Goal: Information Seeking & Learning: Check status

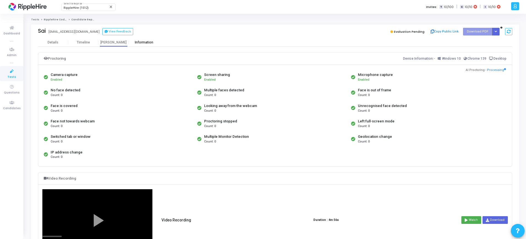
click at [146, 44] on div "Information" at bounding box center [144, 42] width 30 height 4
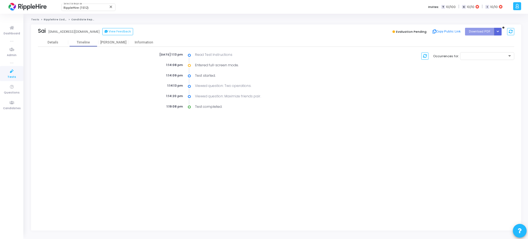
click at [112, 37] on div "Sai [EMAIL_ADDRESS][DOMAIN_NAME] View Feedback Evaluation Pending Copy Public L…" at bounding box center [276, 31] width 476 height 14
click at [112, 42] on div "[PERSON_NAME]" at bounding box center [113, 42] width 30 height 4
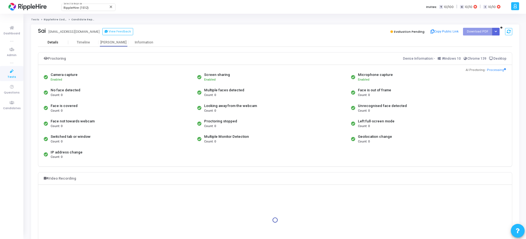
click at [56, 43] on div "Details" at bounding box center [53, 42] width 11 height 4
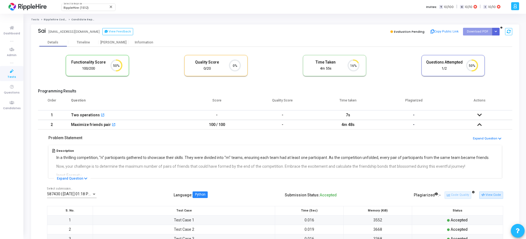
drag, startPoint x: 203, startPoint y: 123, endPoint x: 227, endPoint y: 125, distance: 24.2
click at [227, 125] on td "100 / 100" at bounding box center [217, 125] width 66 height 10
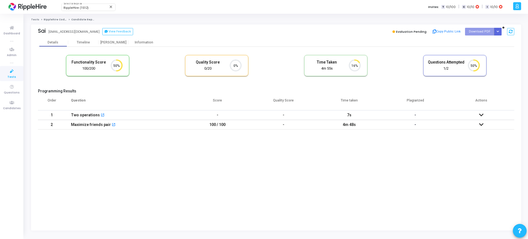
click at [247, 125] on td "100 / 100" at bounding box center [217, 125] width 66 height 10
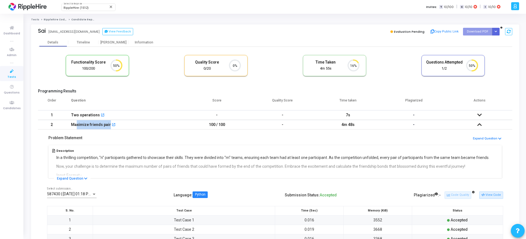
drag, startPoint x: 88, startPoint y: 123, endPoint x: 153, endPoint y: 129, distance: 64.9
click at [151, 129] on tbody "1 Two operations open_in_new - - 7s - No submissions found! 2 Maximize friends …" at bounding box center [275, 215] width 474 height 211
drag, startPoint x: 64, startPoint y: 116, endPoint x: 110, endPoint y: 118, distance: 46.2
click at [110, 118] on tr "1 Two operations open_in_new - - 7s -" at bounding box center [275, 115] width 474 height 10
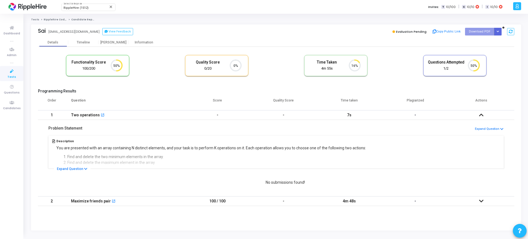
drag, startPoint x: 67, startPoint y: 156, endPoint x: 109, endPoint y: 162, distance: 43.3
click at [109, 162] on tbody "1 Two operations open_in_new - - 7s - Problem Statement Expand Question Descrip…" at bounding box center [276, 158] width 476 height 96
click at [479, 115] on icon at bounding box center [481, 115] width 4 height 4
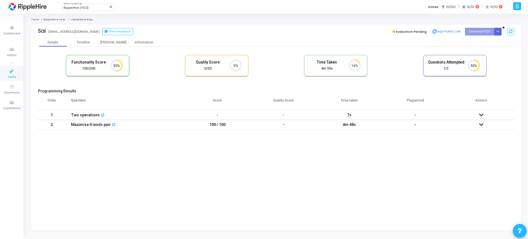
drag, startPoint x: 394, startPoint y: 32, endPoint x: 397, endPoint y: 28, distance: 5.2
click at [397, 28] on div "Evaluation Pending" at bounding box center [409, 32] width 37 height 8
click at [395, 32] on icon at bounding box center [393, 32] width 3 height 3
click at [414, 32] on span "Evaluation Pending" at bounding box center [411, 31] width 31 height 4
click at [352, 64] on circle at bounding box center [354, 65] width 7 height 7
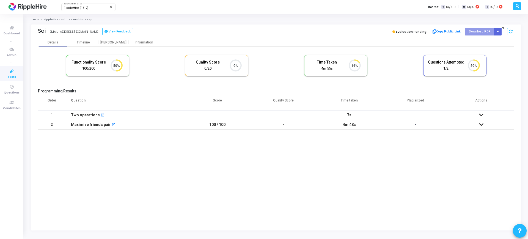
click at [476, 66] on circle at bounding box center [473, 65] width 7 height 7
click at [477, 70] on icon at bounding box center [476, 65] width 5 height 11
click at [357, 61] on icon at bounding box center [357, 61] width 5 height 2
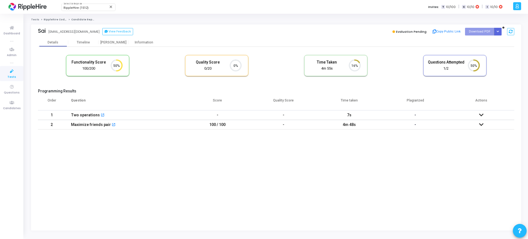
click at [120, 63] on icon "50%" at bounding box center [115, 66] width 16 height 14
click at [121, 65] on icon at bounding box center [119, 65] width 5 height 11
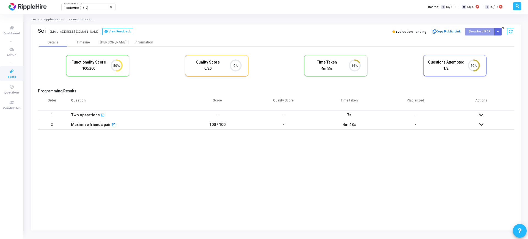
drag, startPoint x: 232, startPoint y: 65, endPoint x: 251, endPoint y: 43, distance: 29.0
click at [251, 43] on mat-tab-group "Details Timeline Proctor Information Functionality Score 100/200 50% Quality Sc…" at bounding box center [276, 85] width 476 height 94
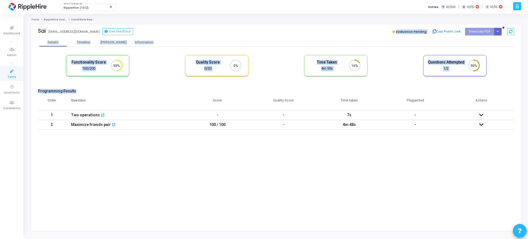
drag, startPoint x: 222, startPoint y: 34, endPoint x: 277, endPoint y: 89, distance: 77.2
click at [277, 90] on div "Sai sahimehta69@yopmail.com View Feedback Evaluation Pending Copy Public Link D…" at bounding box center [276, 127] width 490 height 206
click at [172, 60] on div "Functionality Score 100/200 50% Quality Score 0/20 0% Time Taken calculated onc…" at bounding box center [276, 68] width 476 height 32
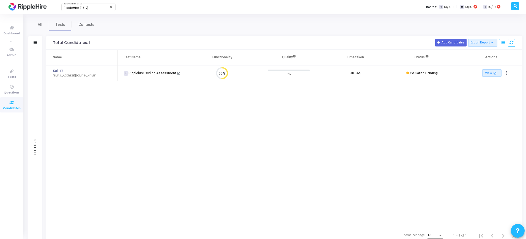
scroll to position [12, 14]
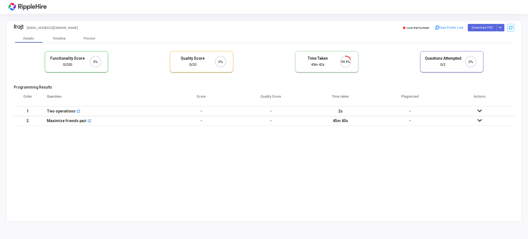
scroll to position [12, 14]
drag, startPoint x: 308, startPoint y: 57, endPoint x: 327, endPoint y: 66, distance: 20.3
click at [327, 66] on div "Time Taken 45m 42s" at bounding box center [317, 61] width 37 height 11
click at [407, 70] on div "Functionality Score 0/200 0% Quality Score 0/20 0% Time Taken calculated once t…" at bounding box center [264, 64] width 500 height 32
click at [63, 38] on div "Timeline" at bounding box center [59, 39] width 13 height 4
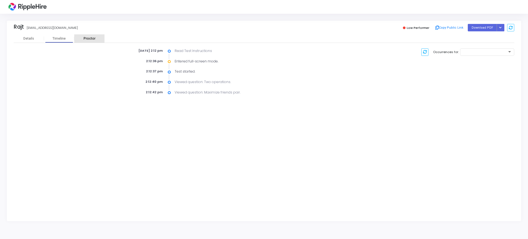
click at [86, 41] on div "Proctor" at bounding box center [89, 38] width 30 height 8
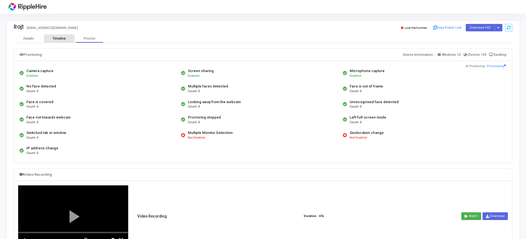
click at [55, 41] on div "Timeline" at bounding box center [59, 38] width 30 height 8
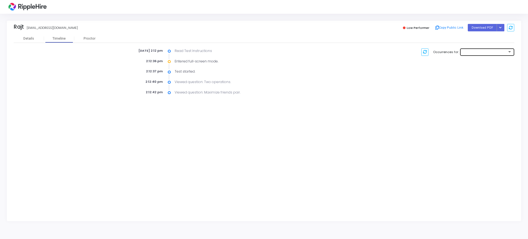
click at [504, 55] on div at bounding box center [486, 52] width 49 height 8
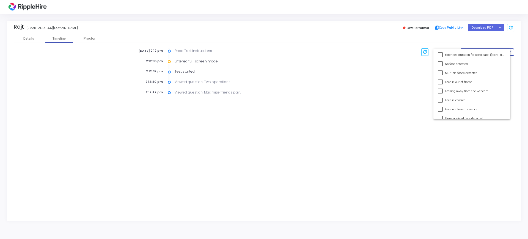
scroll to position [93, 0]
click at [373, 104] on div at bounding box center [264, 119] width 528 height 239
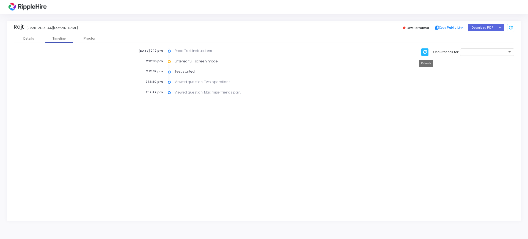
click at [425, 51] on icon at bounding box center [425, 52] width 4 height 4
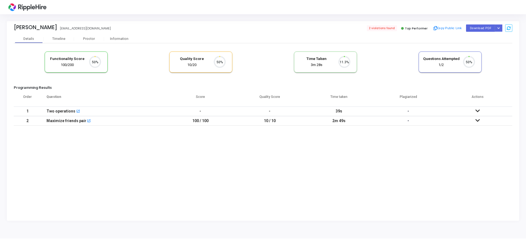
scroll to position [12, 14]
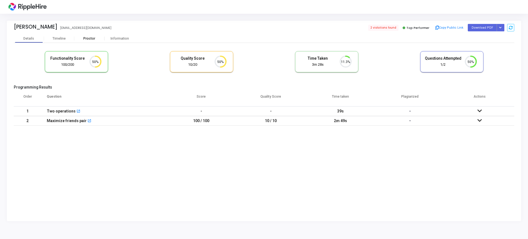
click at [92, 40] on div "Proctor" at bounding box center [89, 39] width 30 height 4
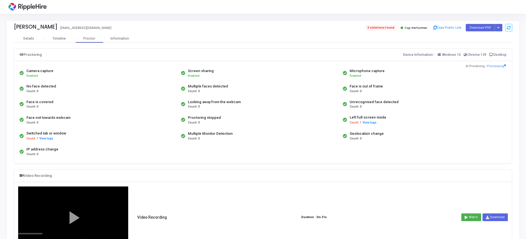
click at [384, 28] on span "2 violations found" at bounding box center [380, 28] width 31 height 6
click at [62, 39] on div "Timeline" at bounding box center [59, 39] width 13 height 4
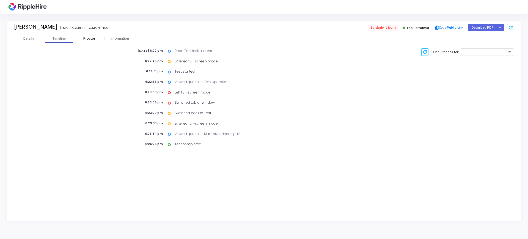
click at [83, 39] on div "Proctor" at bounding box center [89, 39] width 30 height 4
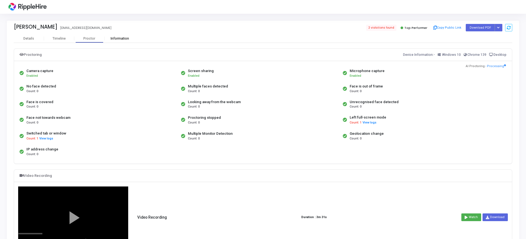
click at [116, 39] on div "Information" at bounding box center [119, 39] width 30 height 4
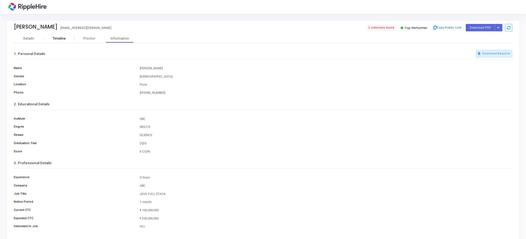
click at [65, 38] on div "Timeline" at bounding box center [59, 39] width 13 height 4
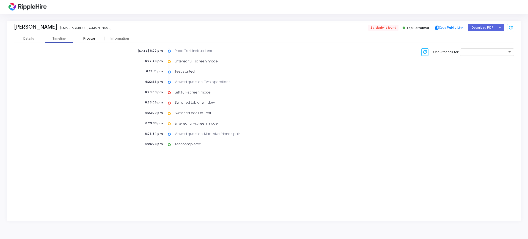
click at [84, 41] on div "Proctor" at bounding box center [89, 38] width 30 height 8
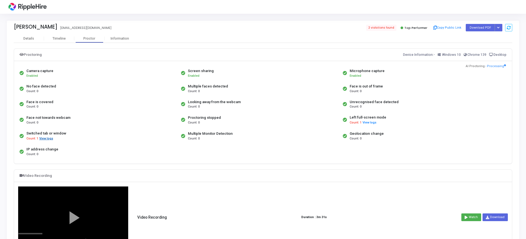
click at [50, 138] on button "View logs" at bounding box center [46, 138] width 14 height 5
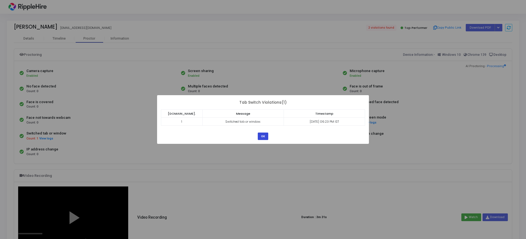
click at [265, 138] on button "OK" at bounding box center [263, 135] width 10 height 7
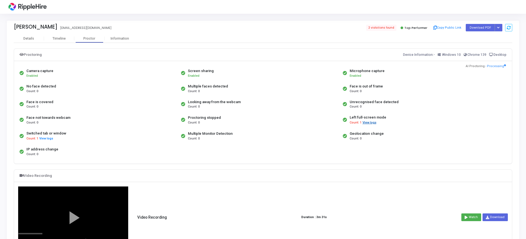
click at [366, 123] on button "View logs" at bounding box center [369, 122] width 14 height 5
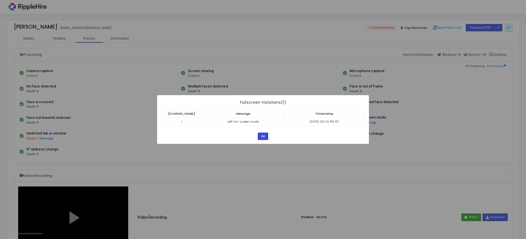
click at [259, 135] on button "OK" at bounding box center [263, 135] width 10 height 7
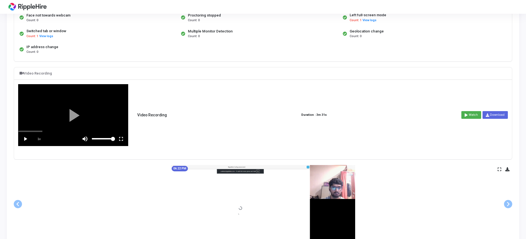
scroll to position [97, 0]
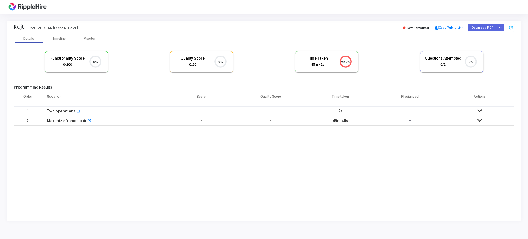
scroll to position [12, 14]
